Goal: Task Accomplishment & Management: Use online tool/utility

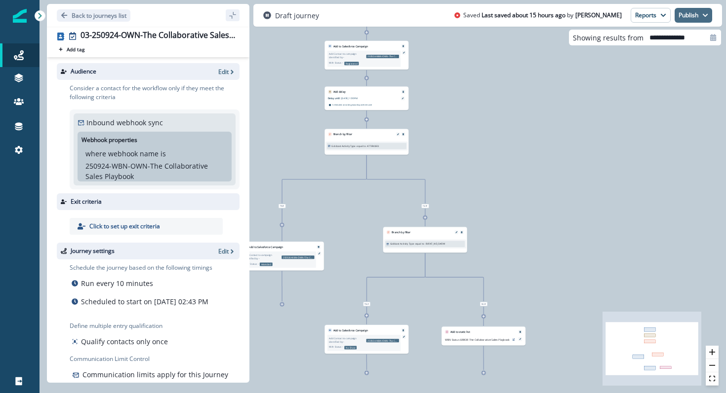
click at [688, 17] on button "Publish" at bounding box center [693, 15] width 38 height 15
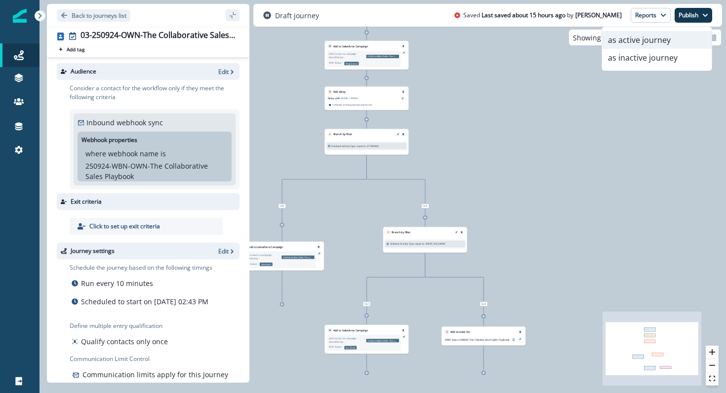
click at [667, 39] on button "as active journey" at bounding box center [657, 40] width 110 height 18
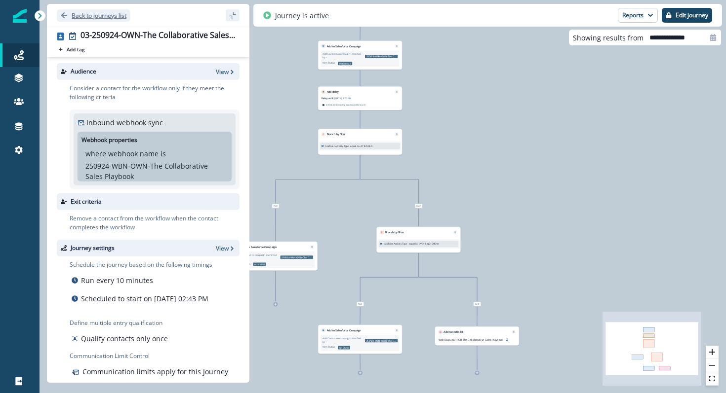
click at [99, 11] on p "Back to journeys list" at bounding box center [99, 15] width 55 height 8
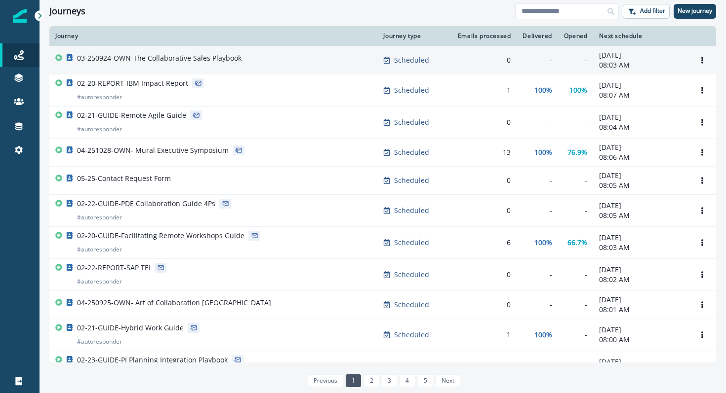
click at [218, 58] on p "03-250924-OWN-The Collaborative Sales Playbook" at bounding box center [159, 58] width 164 height 10
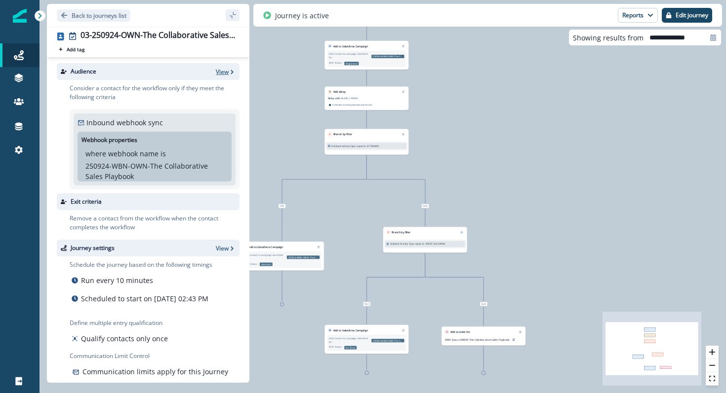
click at [223, 72] on p "View" at bounding box center [222, 72] width 13 height 8
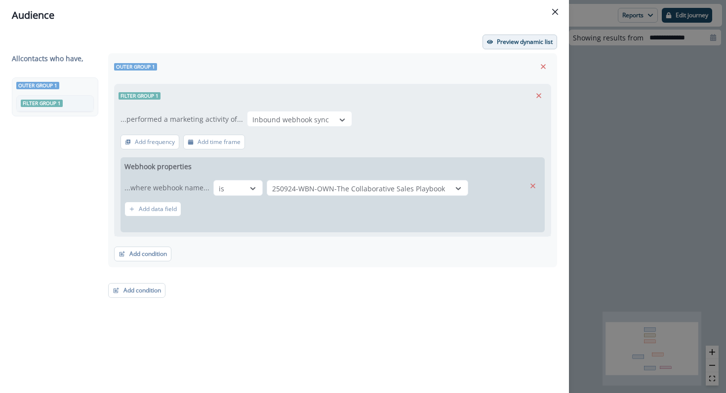
click at [494, 43] on button "Preview dynamic list" at bounding box center [519, 42] width 75 height 15
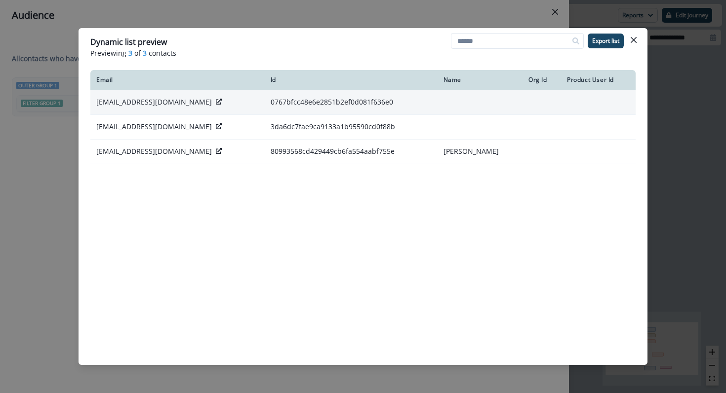
click at [216, 102] on icon at bounding box center [219, 102] width 6 height 6
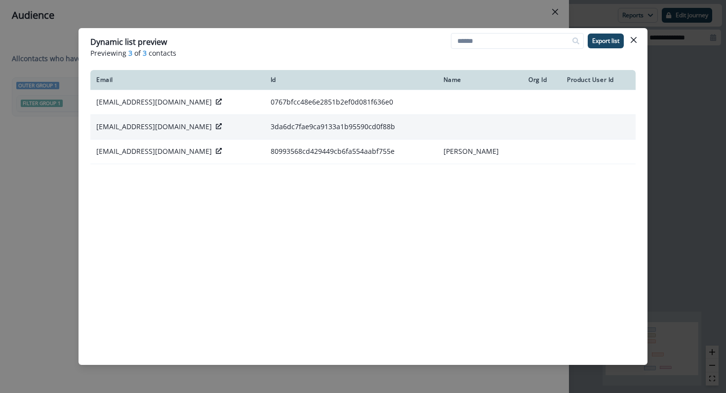
click at [217, 124] on icon at bounding box center [219, 126] width 6 height 6
